Goal: Information Seeking & Learning: Find specific fact

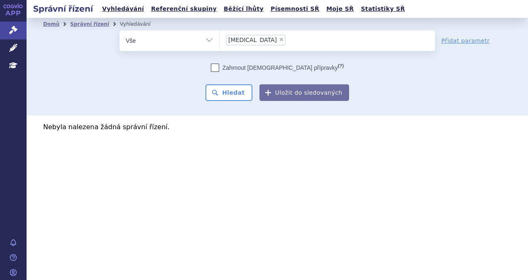
click at [279, 40] on span "×" at bounding box center [281, 39] width 5 height 5
click at [220, 40] on select "xpovio" at bounding box center [219, 40] width 0 height 21
select select
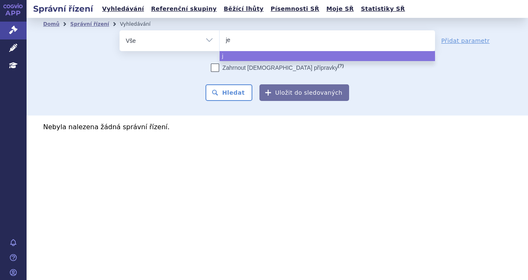
type input "jem"
type input "jempe"
type input "jemper"
type input "jemperli"
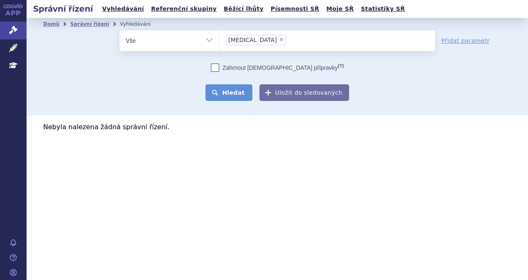
select select "jemperli"
click at [239, 86] on button "Hledat" at bounding box center [229, 92] width 47 height 17
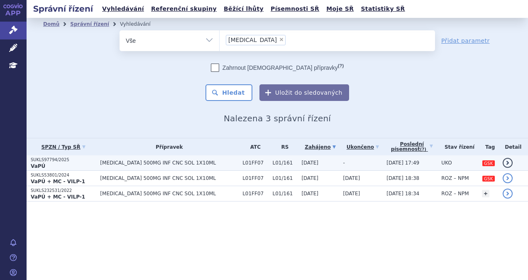
click at [179, 161] on span "JEMPERLI 500MG INF CNC SOL 1X10ML" at bounding box center [169, 163] width 138 height 6
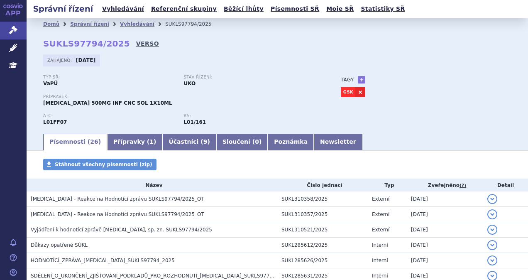
click at [136, 47] on link "VERSO" at bounding box center [147, 43] width 23 height 8
drag, startPoint x: 114, startPoint y: 48, endPoint x: 43, endPoint y: 44, distance: 70.7
click at [43, 44] on strong "SUKLS97794/2025" at bounding box center [86, 44] width 87 height 10
copy strong "SUKLS97794/2025"
click at [115, 11] on link "Vyhledávání" at bounding box center [123, 8] width 47 height 11
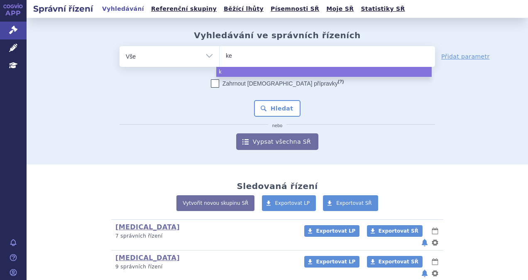
type input "key"
type input "keyt"
type input "keytr"
type input "[MEDICAL_DATA]"
select select "[MEDICAL_DATA]"
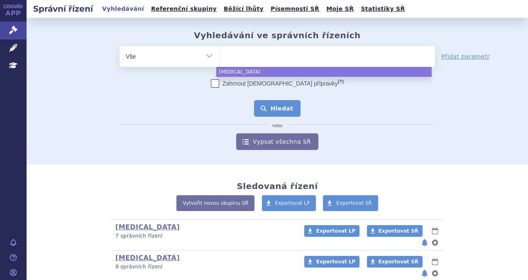
click at [281, 105] on button "Hledat" at bounding box center [277, 108] width 47 height 17
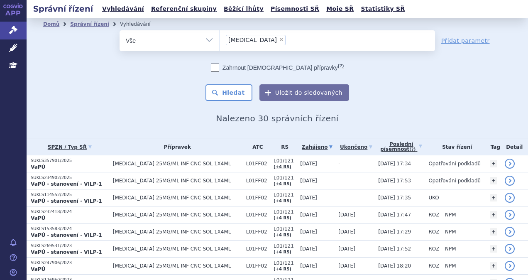
scroll to position [42, 0]
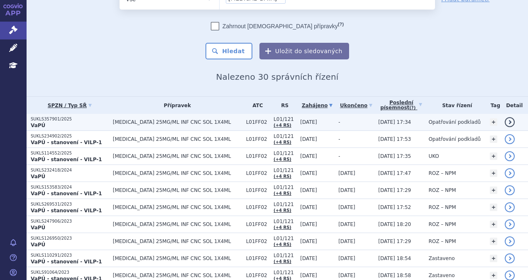
click at [67, 123] on p "VaPÚ" at bounding box center [70, 125] width 78 height 7
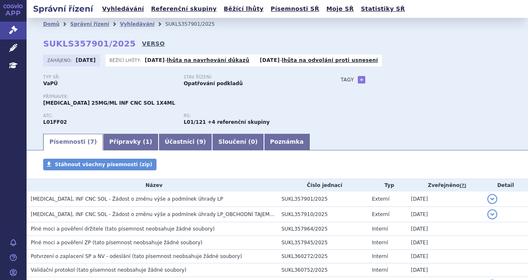
click at [142, 46] on link "VERSO" at bounding box center [153, 43] width 23 height 8
drag, startPoint x: 120, startPoint y: 43, endPoint x: 45, endPoint y: 40, distance: 75.7
click at [45, 40] on strong "SUKLS357901/2025" at bounding box center [89, 44] width 93 height 10
copy strong "SUKLS357901/2025"
